Goal: Task Accomplishment & Management: Complete application form

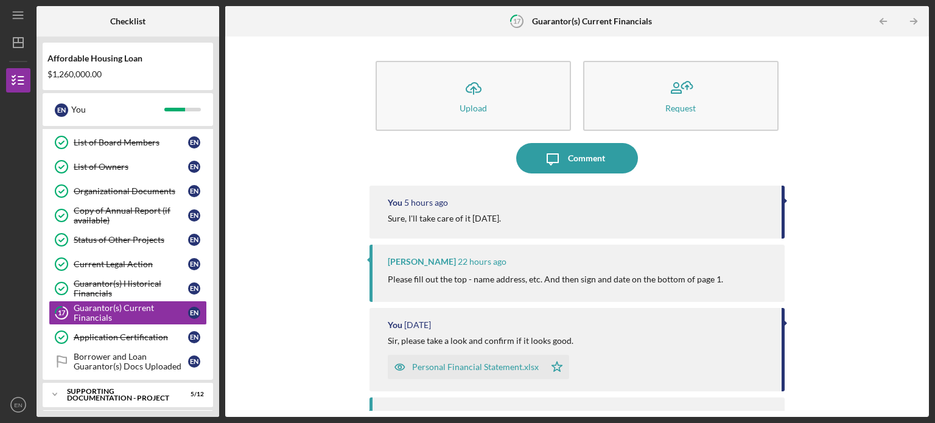
scroll to position [282, 0]
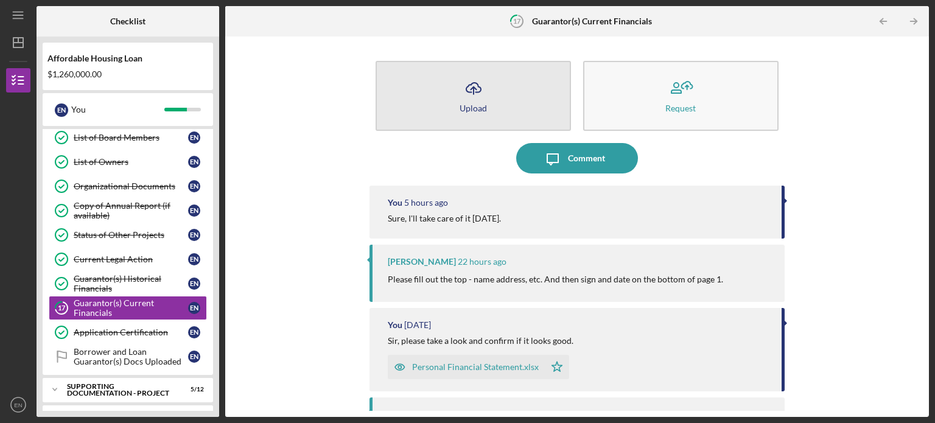
click at [491, 99] on button "Icon/Upload Upload" at bounding box center [473, 96] width 195 height 70
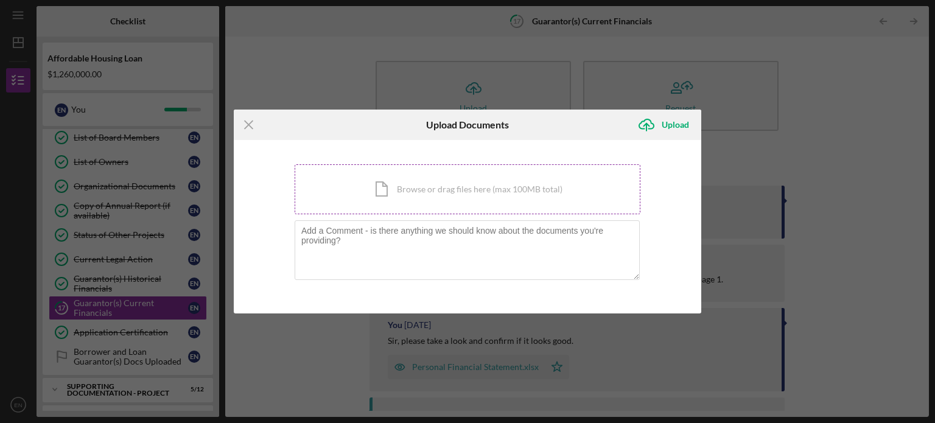
click at [413, 188] on div "Icon/Document Browse or drag files here (max 100MB total) Tap to choose files o…" at bounding box center [468, 189] width 346 height 50
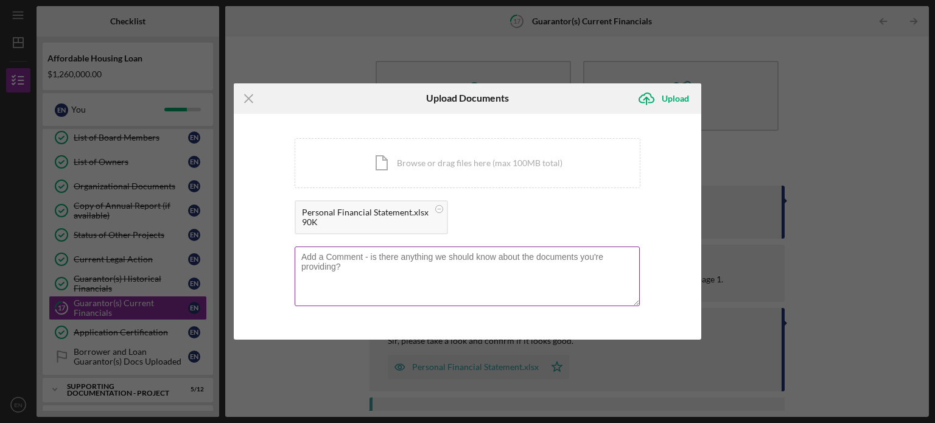
click at [317, 272] on textarea at bounding box center [467, 277] width 345 height 60
type textarea "P"
type textarea "I"
click at [303, 258] on textarea "Please, let me know if you will prefer an ink signature." at bounding box center [467, 277] width 345 height 60
click at [388, 257] on textarea "Please, let me know if you will prefer an ink signature." at bounding box center [467, 277] width 345 height 60
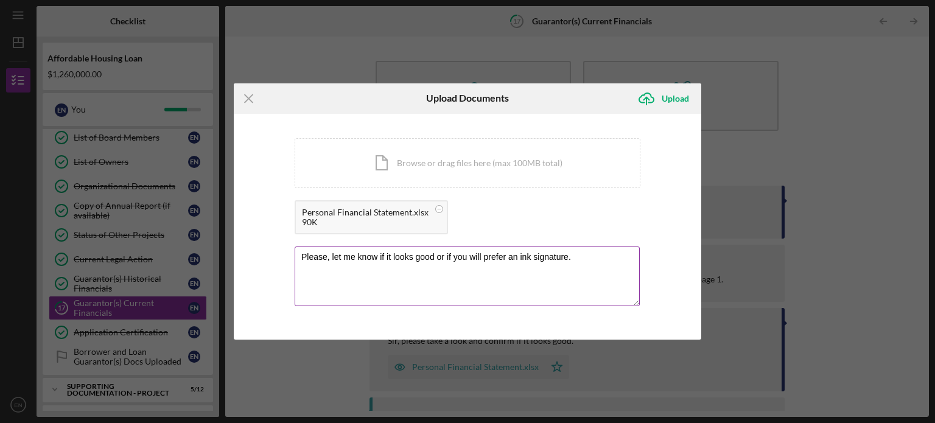
click at [528, 254] on textarea "Please, let me know if it looks good or if you will prefer an ink signature." at bounding box center [467, 277] width 345 height 60
type textarea "Please, let me know if it looks good or if you will prefer an ink signature."
click at [672, 95] on div "Upload" at bounding box center [675, 98] width 27 height 24
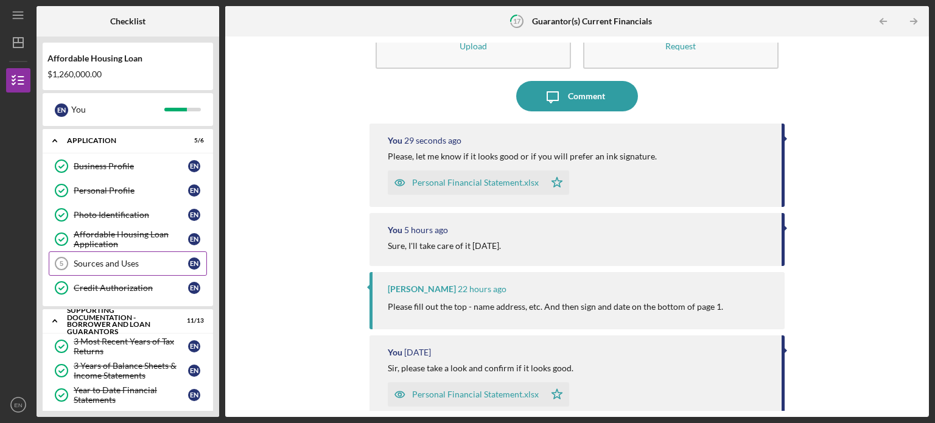
click at [85, 259] on div "Sources and Uses" at bounding box center [131, 264] width 114 height 10
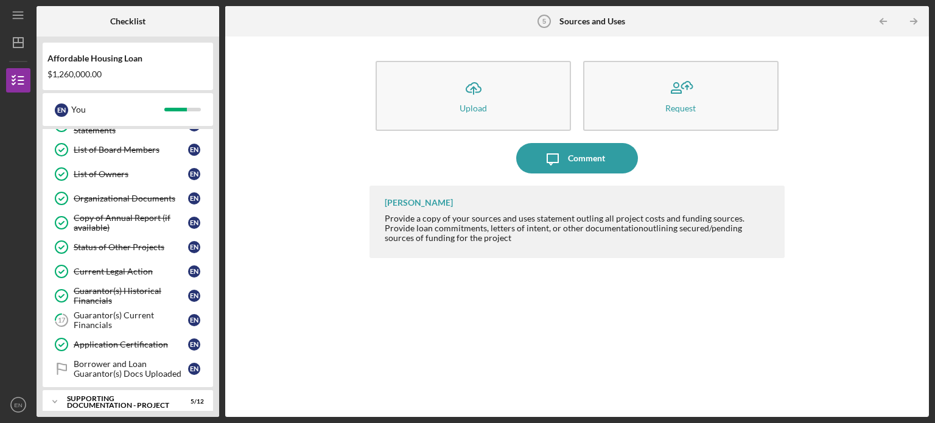
scroll to position [302, 0]
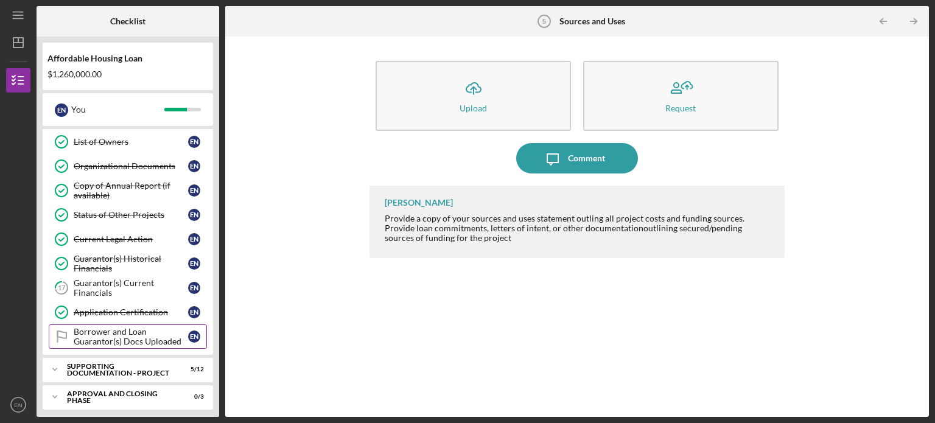
click at [100, 334] on div "Borrower and Loan Guarantor(s) Docs Uploaded" at bounding box center [131, 336] width 114 height 19
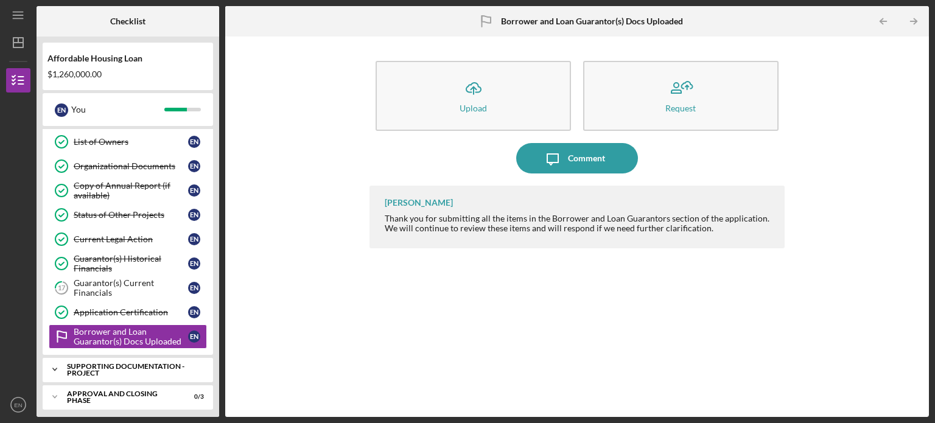
click at [54, 368] on polyline at bounding box center [55, 369] width 4 height 2
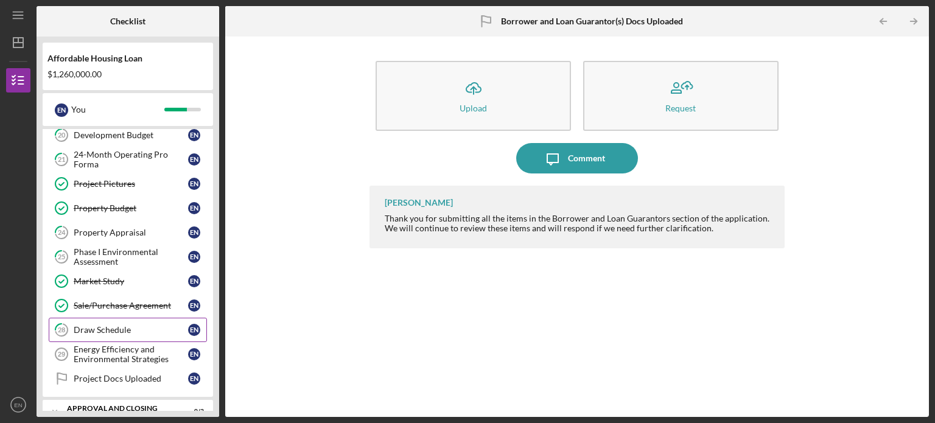
scroll to position [597, 0]
